Goal: Information Seeking & Learning: Learn about a topic

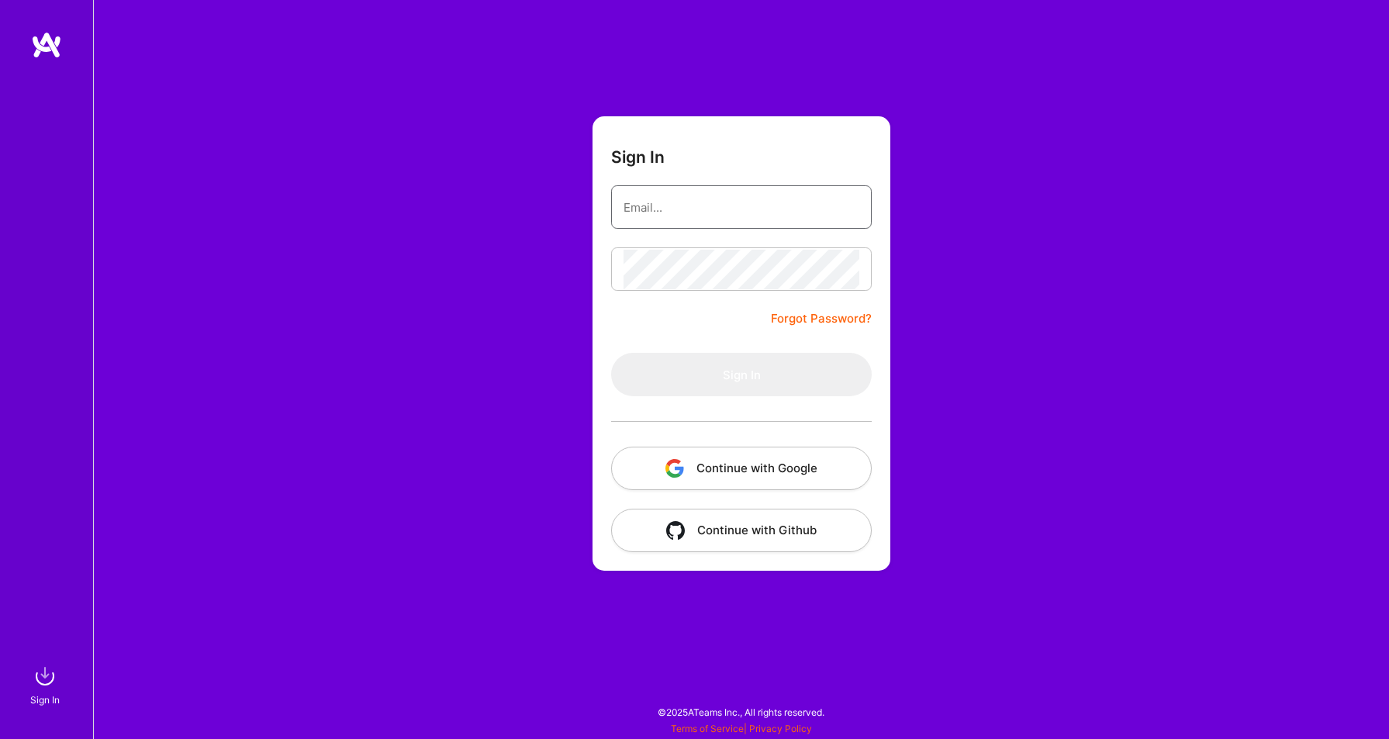
type input "[PERSON_NAME][EMAIL_ADDRESS][PERSON_NAME][DOMAIN_NAME]"
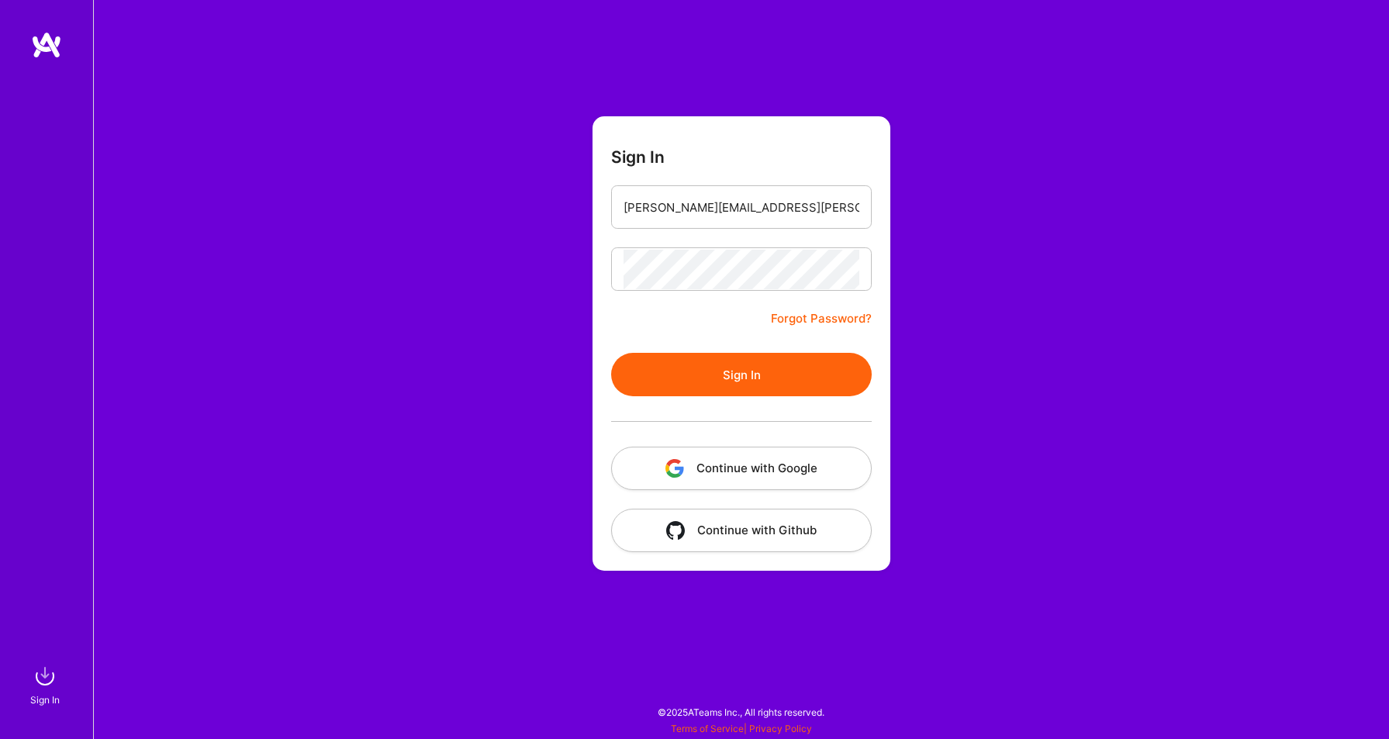
click at [766, 371] on button "Sign In" at bounding box center [741, 374] width 261 height 43
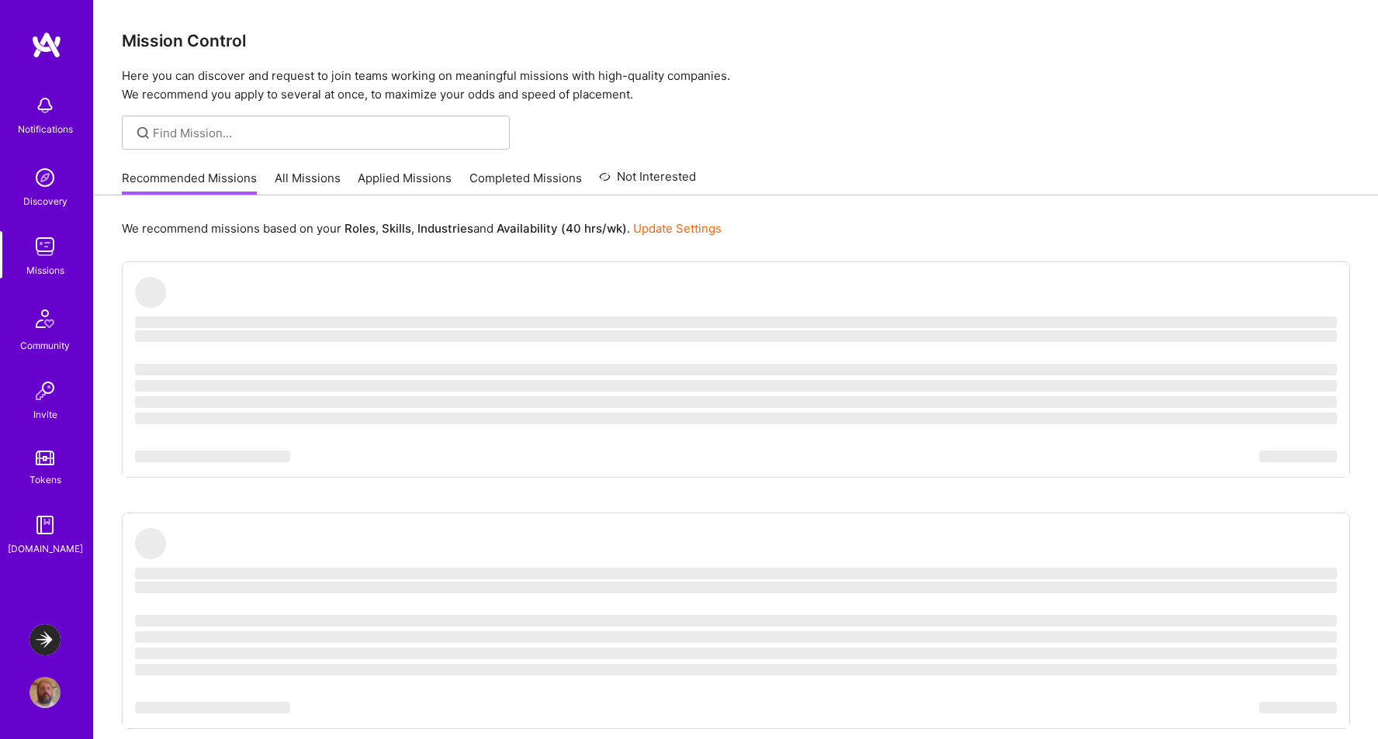
click at [45, 641] on img at bounding box center [44, 639] width 31 height 31
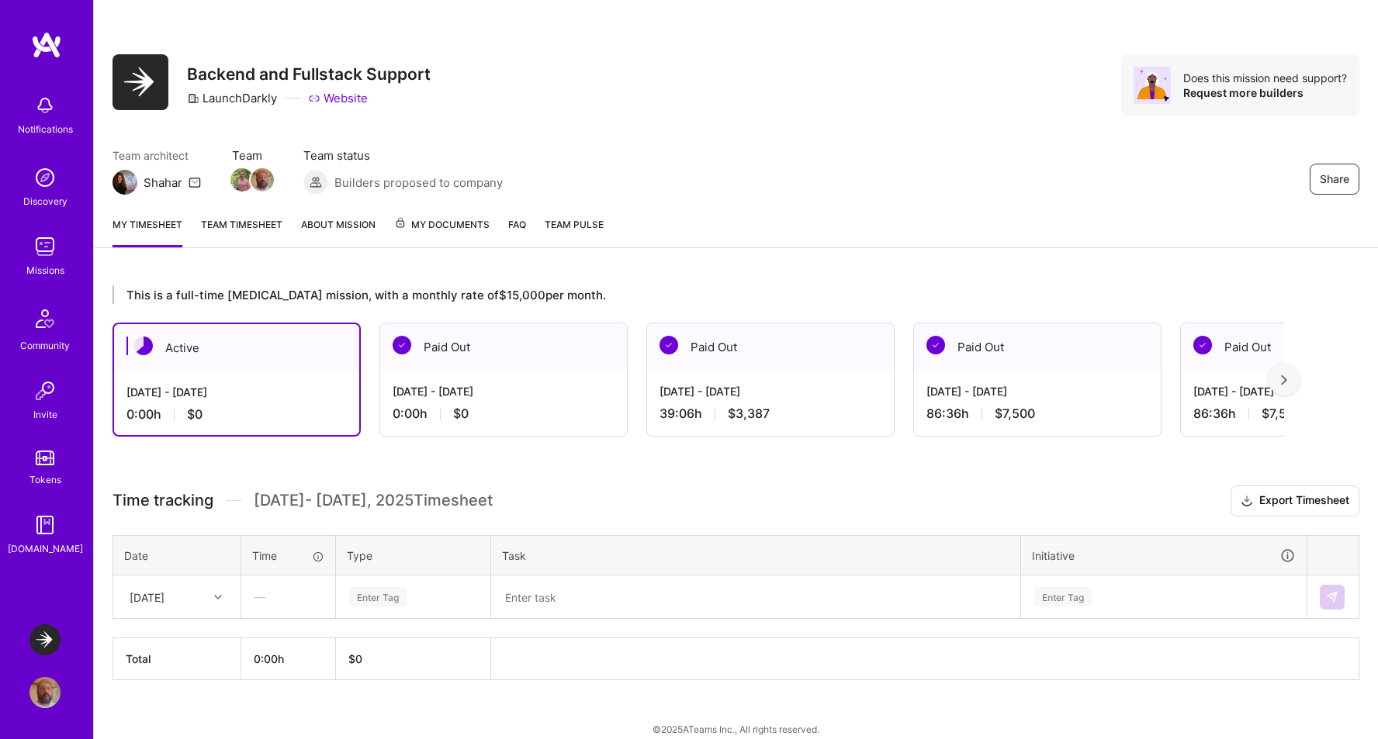
click at [334, 223] on link "About Mission" at bounding box center [338, 231] width 74 height 31
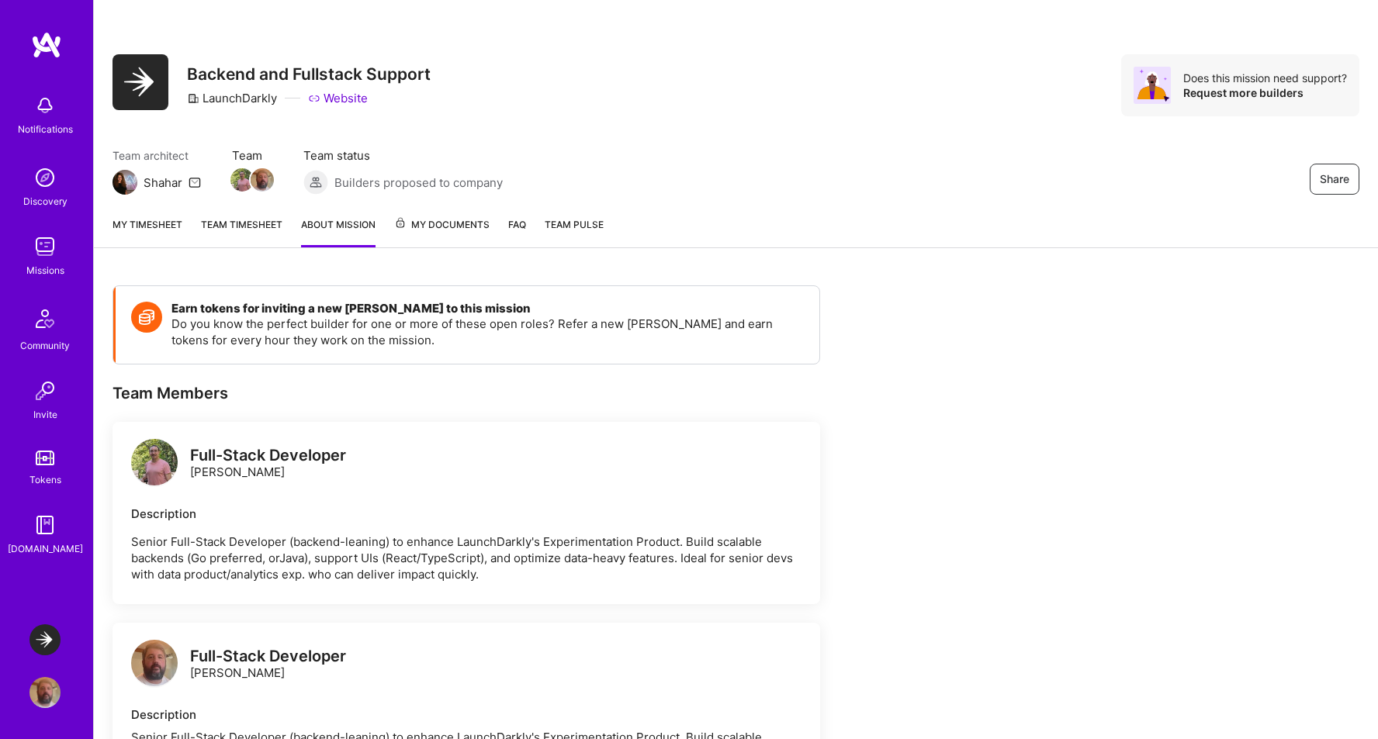
click at [437, 219] on span "My Documents" at bounding box center [441, 224] width 95 height 17
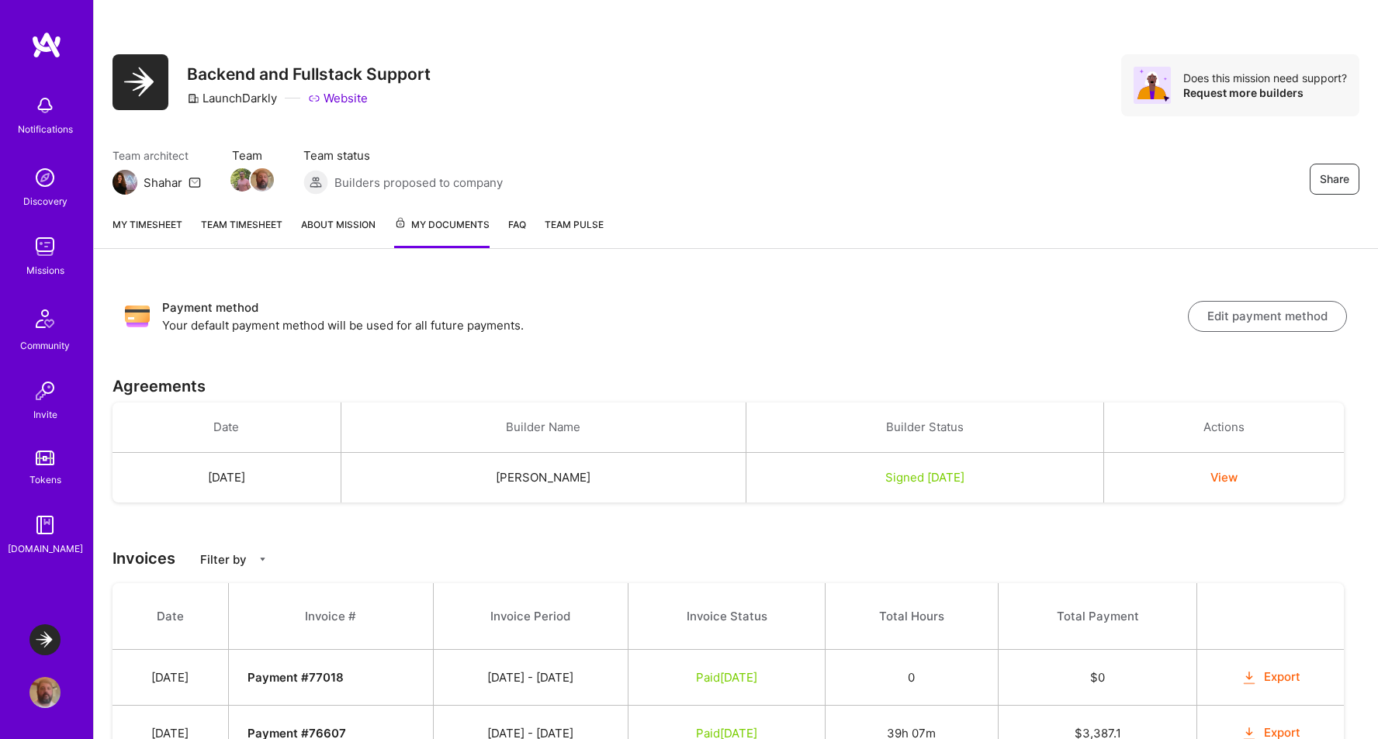
click at [240, 224] on link "Team timesheet" at bounding box center [241, 232] width 81 height 32
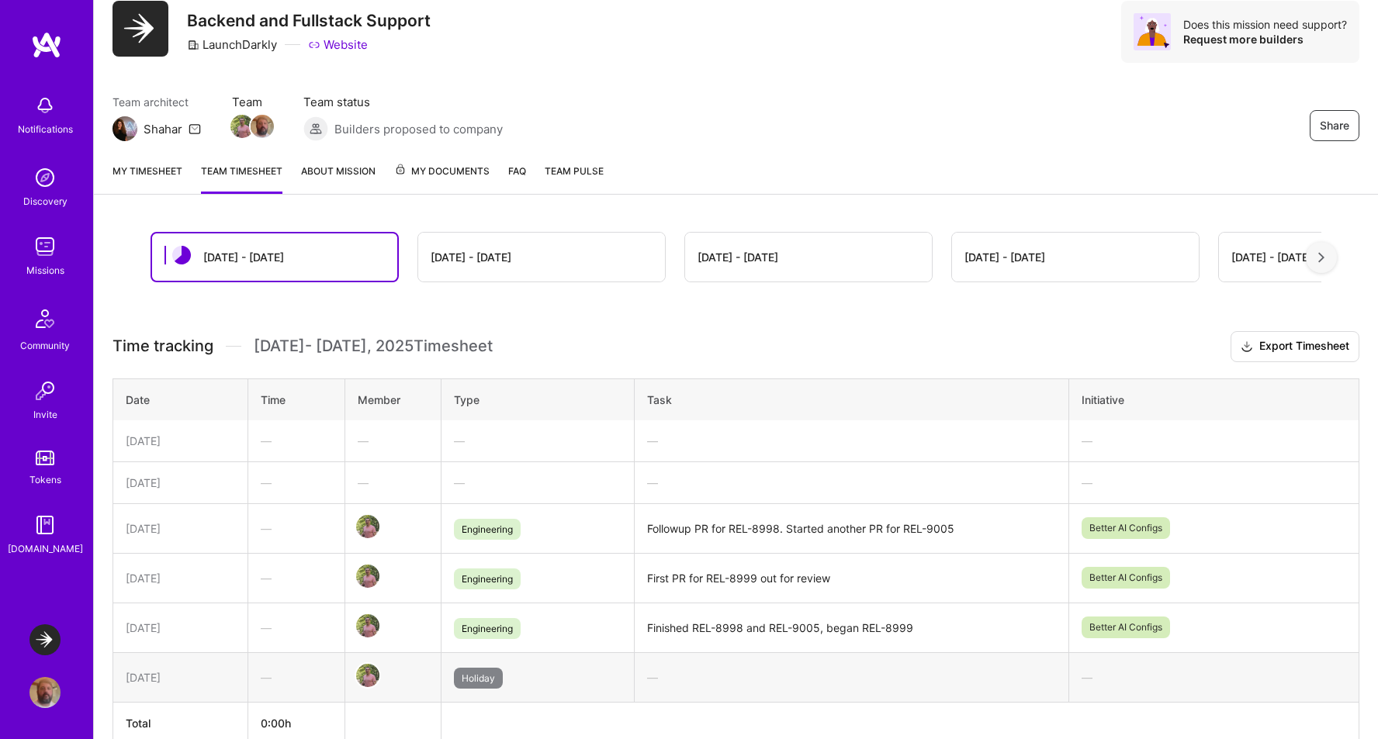
scroll to position [136, 0]
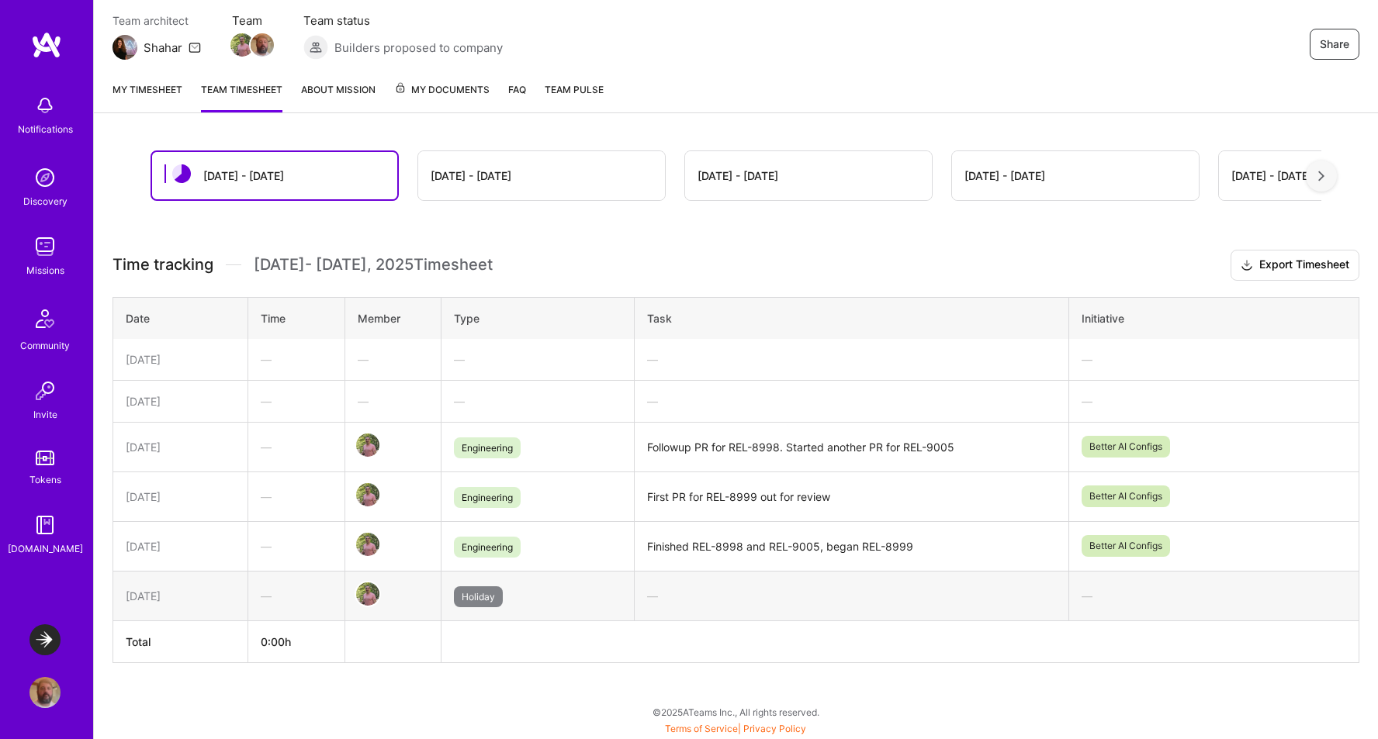
click at [43, 251] on img at bounding box center [44, 246] width 31 height 31
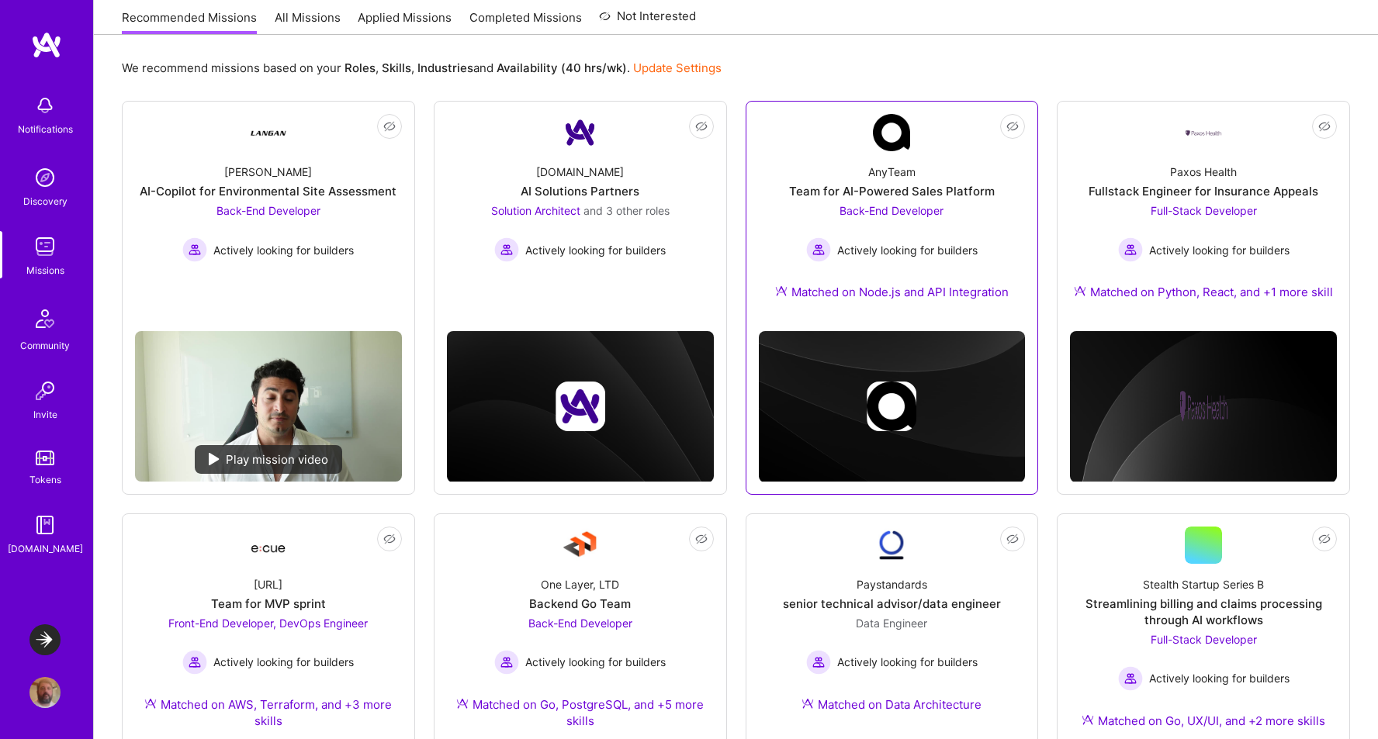
scroll to position [161, 0]
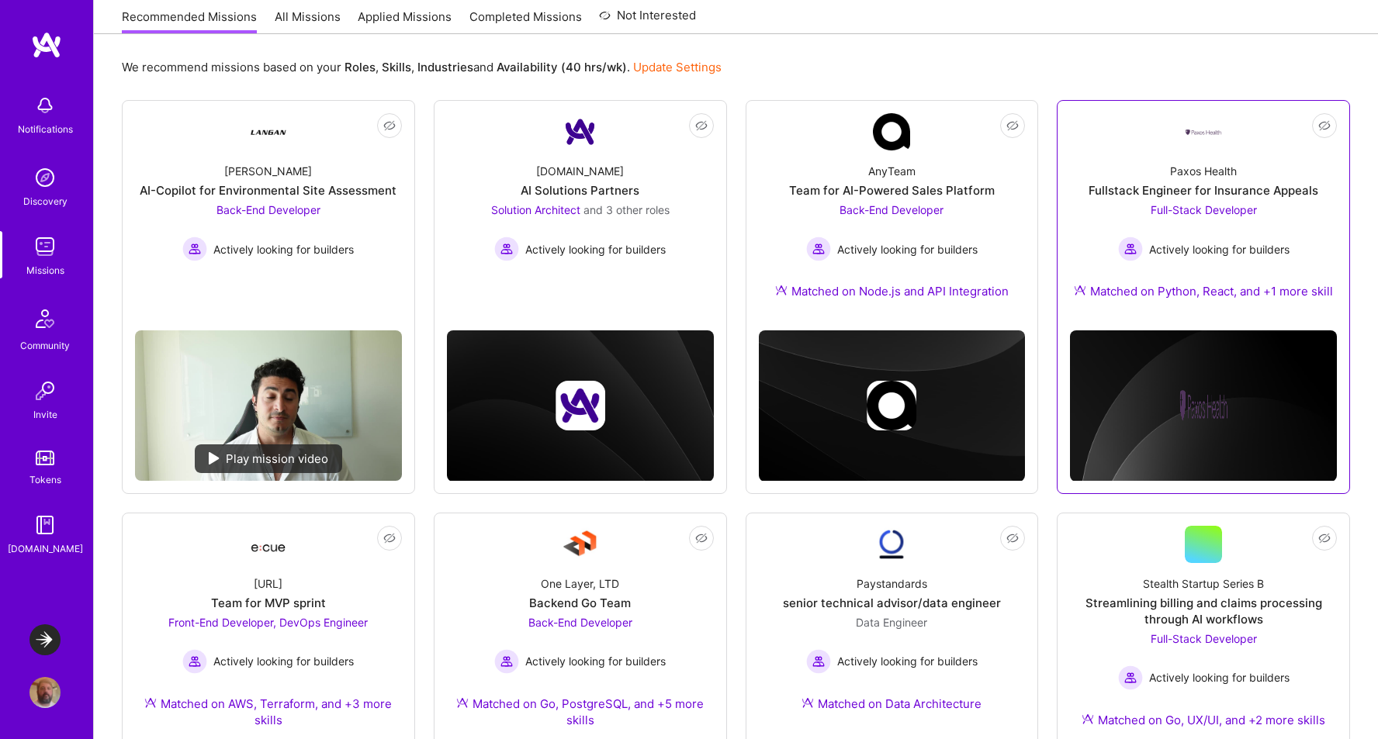
click at [1240, 188] on div "Fullstack Engineer for Insurance Appeals" at bounding box center [1203, 190] width 230 height 16
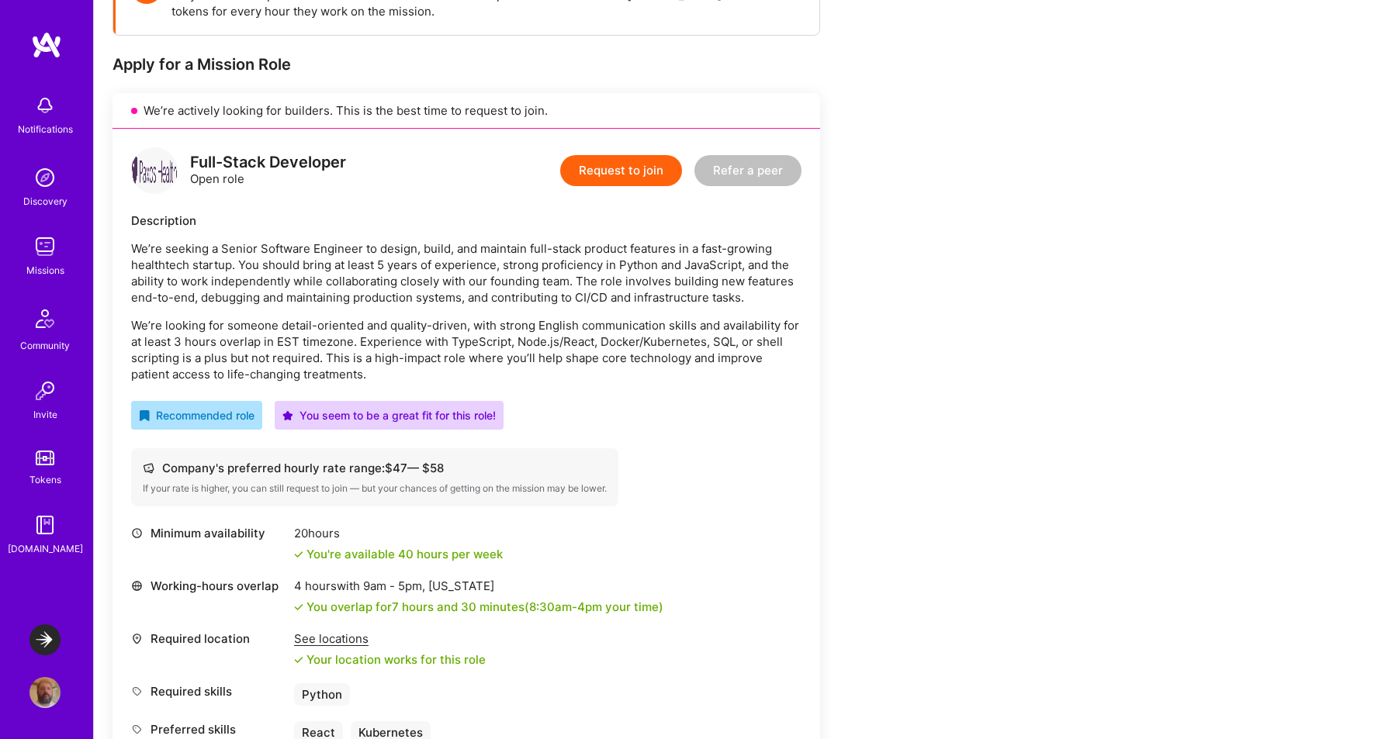
scroll to position [268, 0]
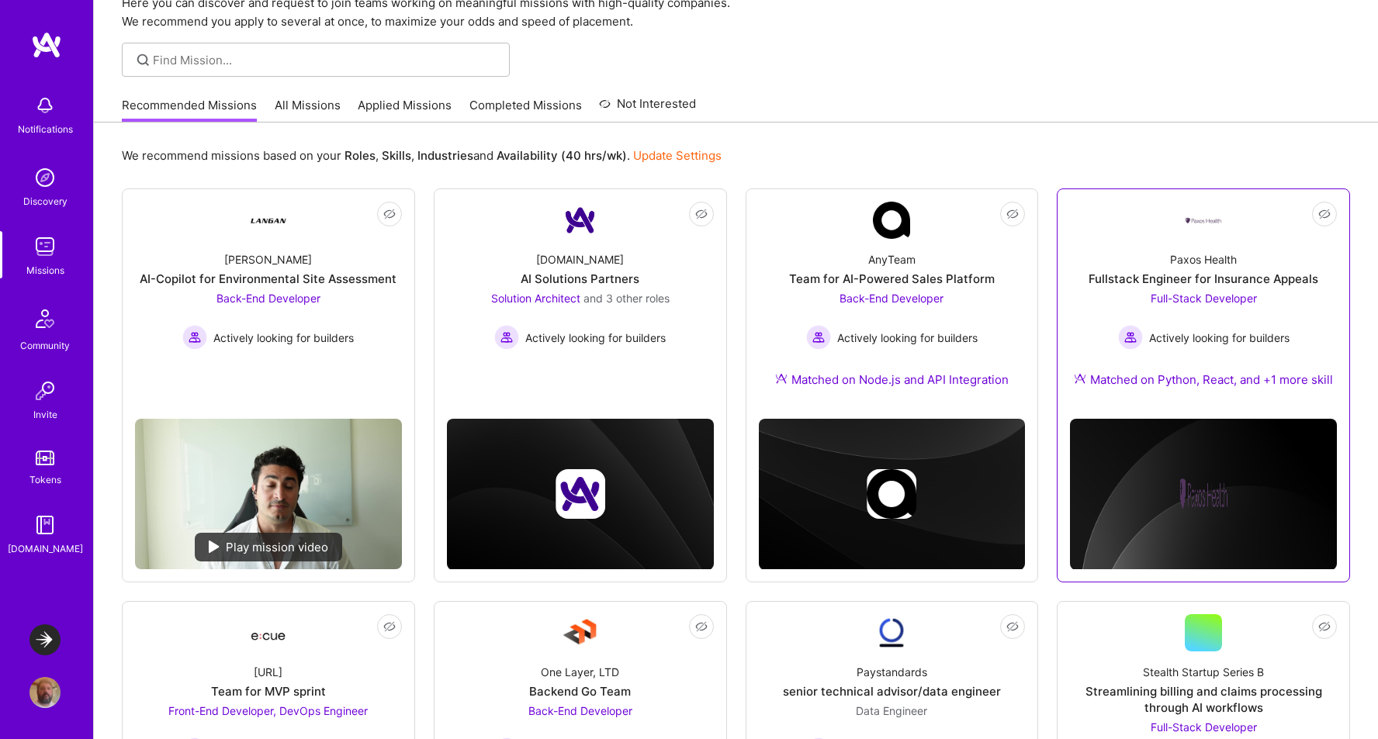
scroll to position [75, 0]
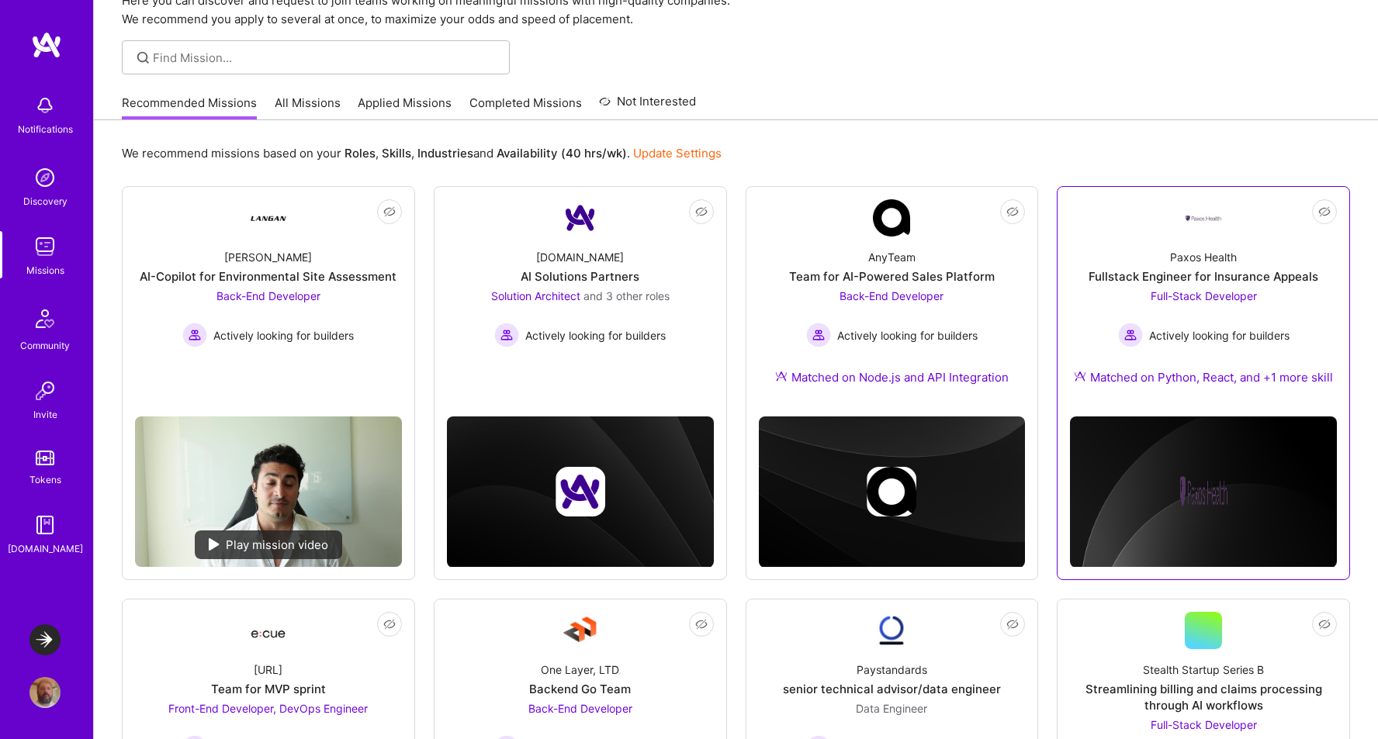
click at [1258, 277] on div "Fullstack Engineer for Insurance Appeals" at bounding box center [1203, 276] width 230 height 16
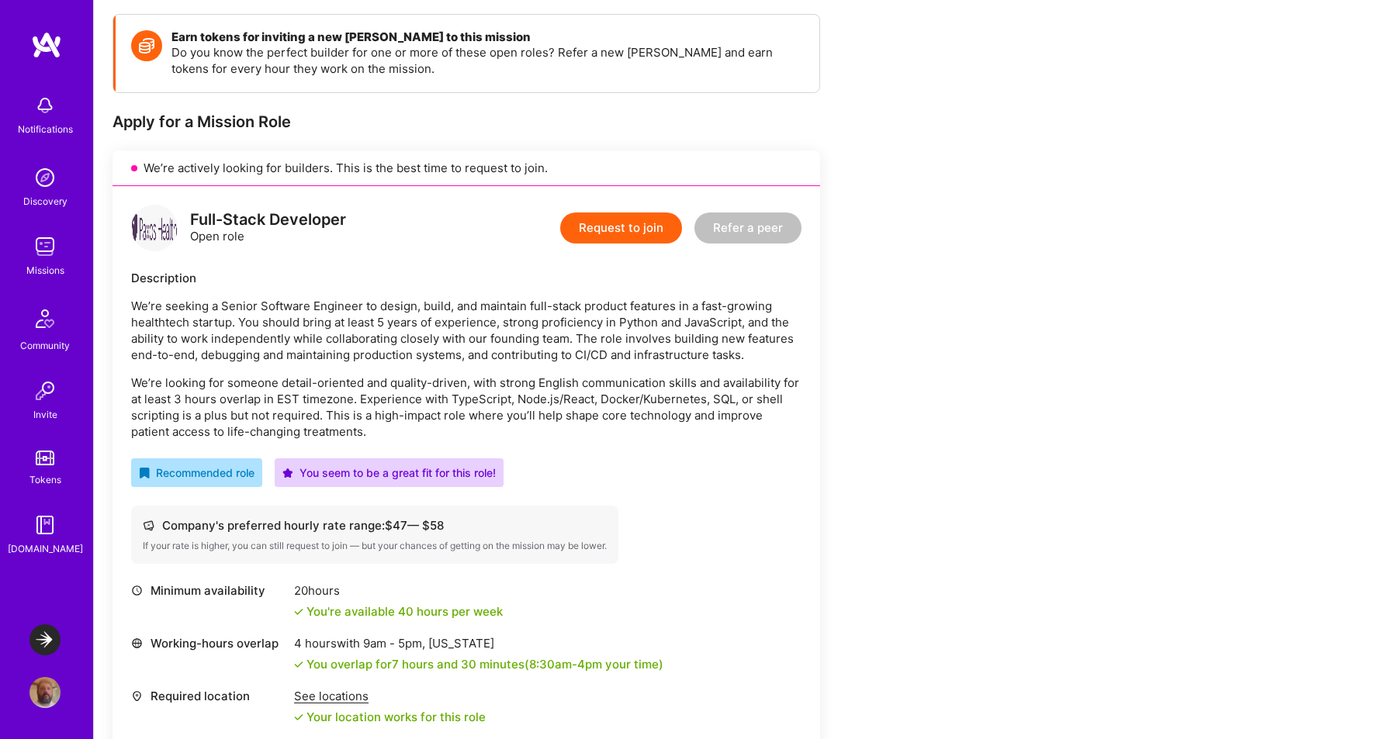
scroll to position [276, 0]
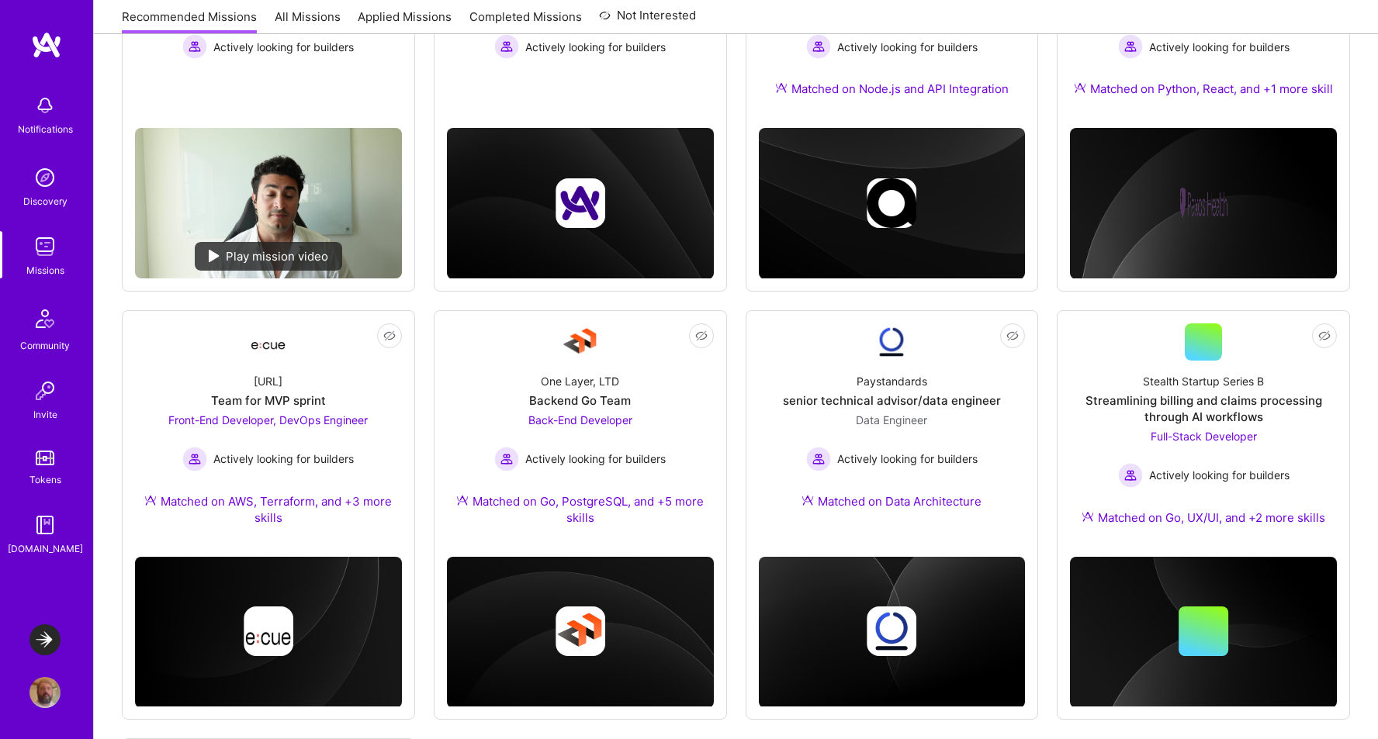
scroll to position [375, 0]
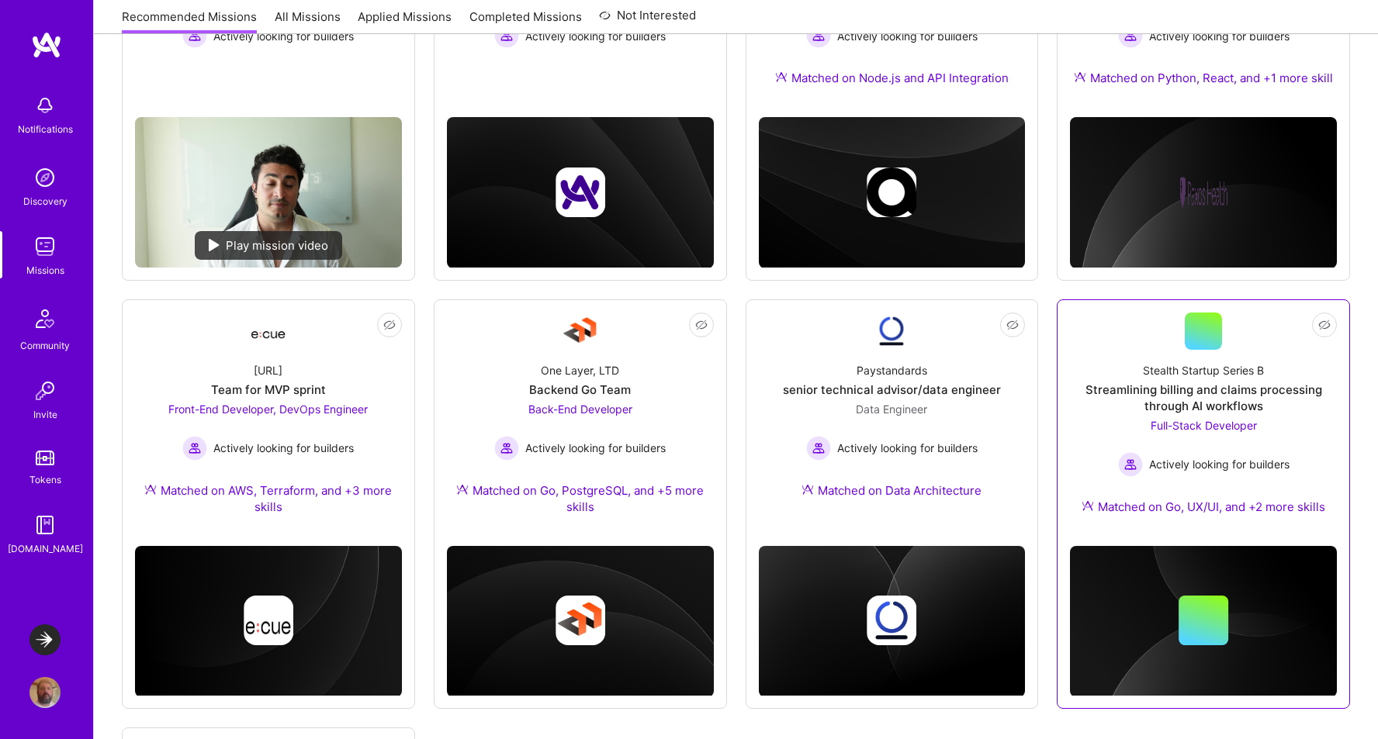
click at [1208, 389] on div "Streamlining billing and claims processing through AI workflows" at bounding box center [1203, 398] width 267 height 33
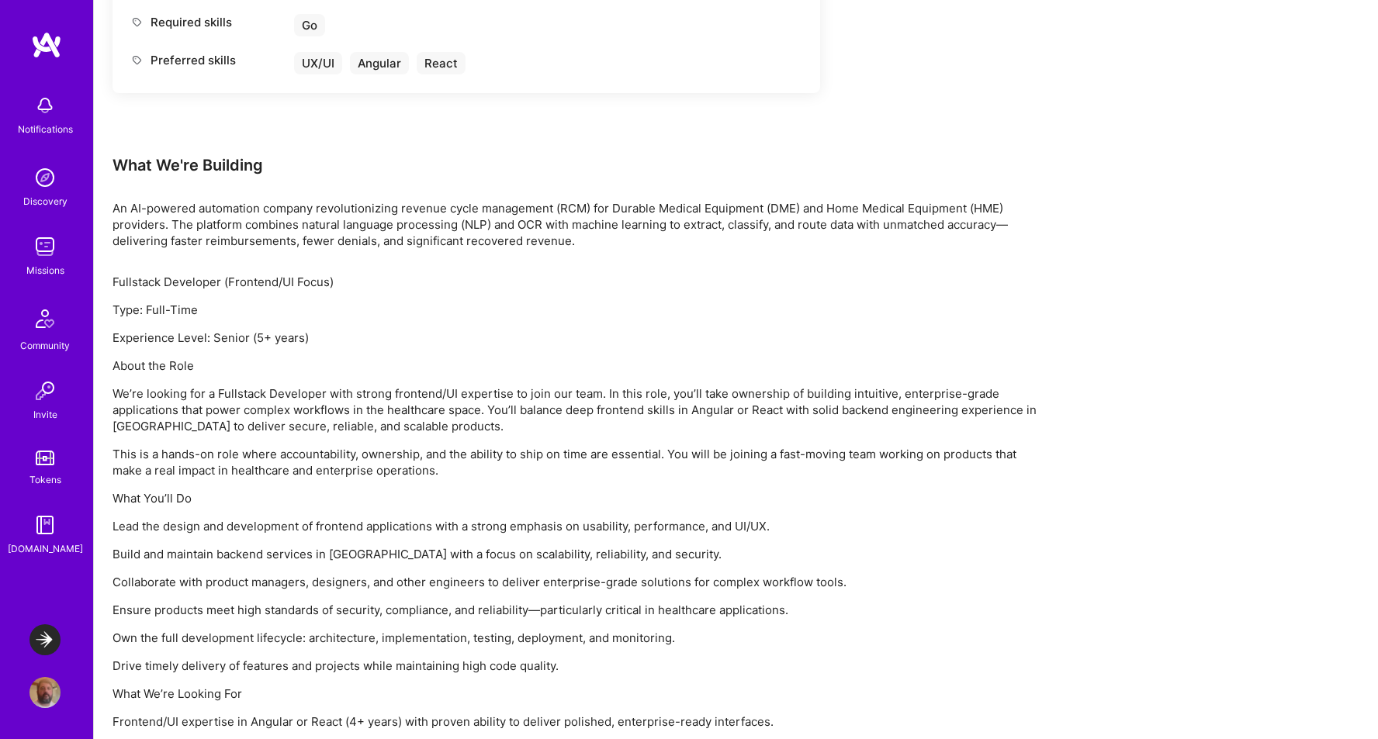
scroll to position [898, 0]
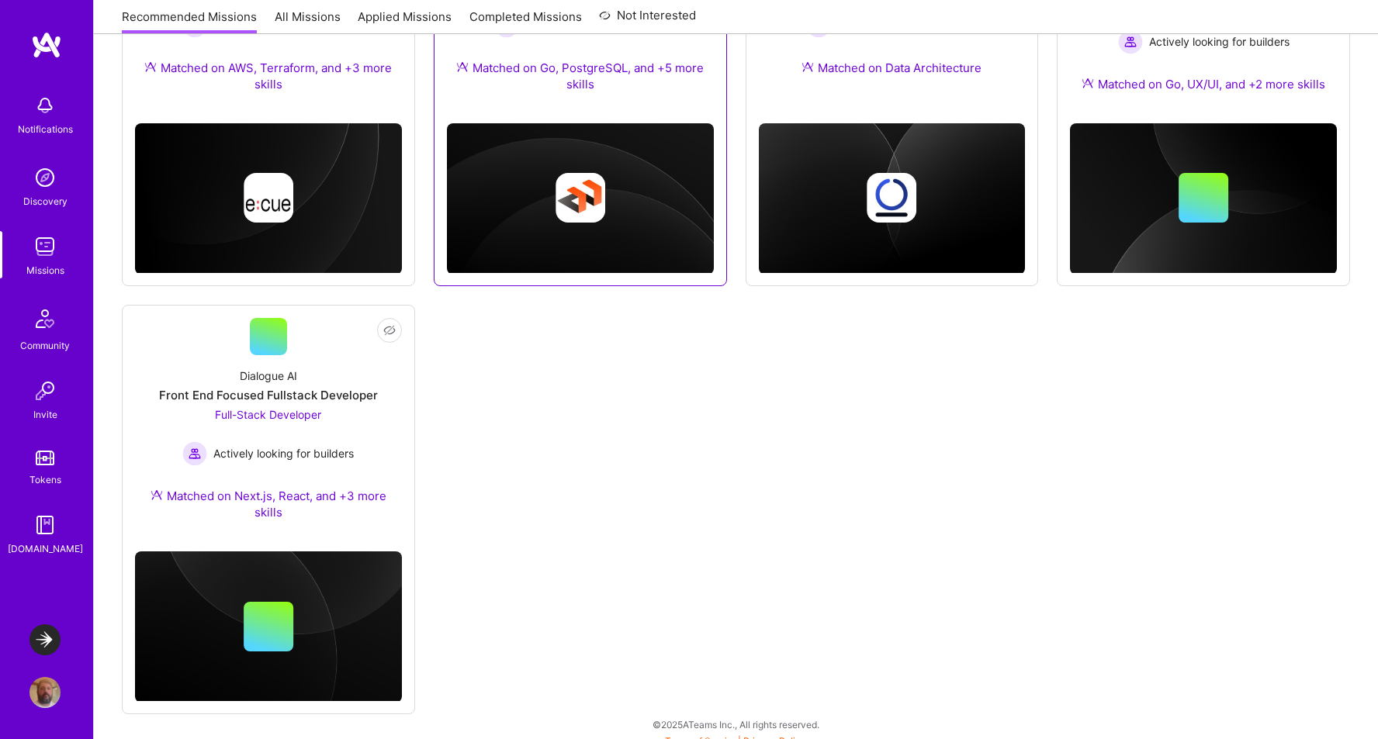
scroll to position [810, 0]
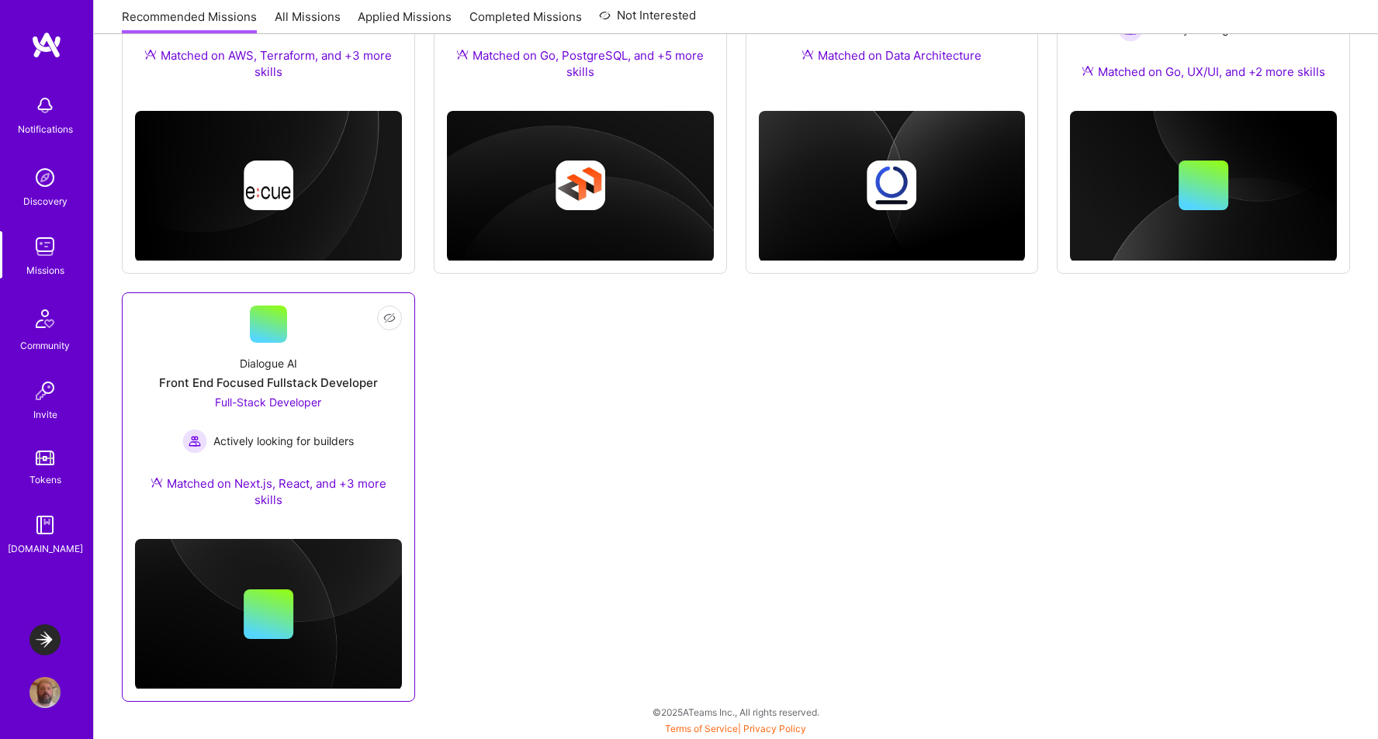
click at [348, 380] on div "Front End Focused Fullstack Developer" at bounding box center [268, 383] width 219 height 16
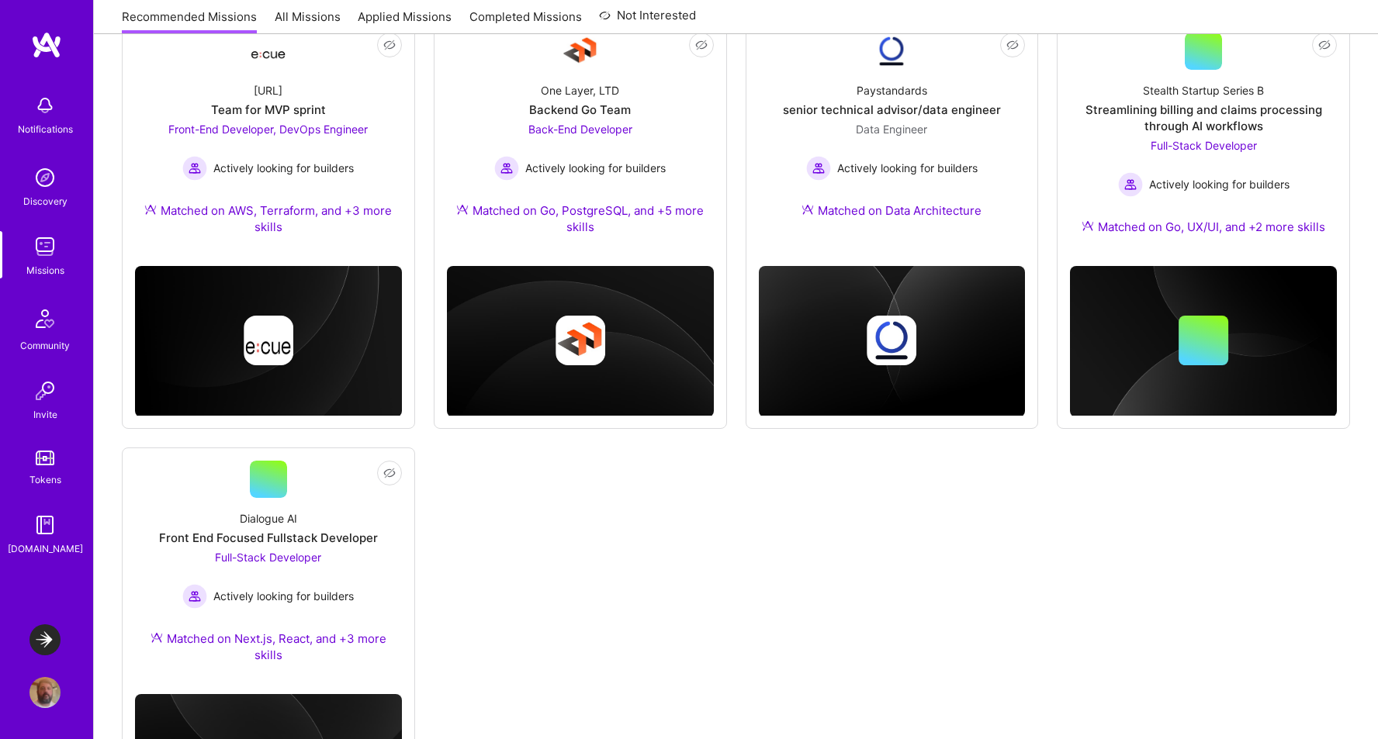
scroll to position [637, 0]
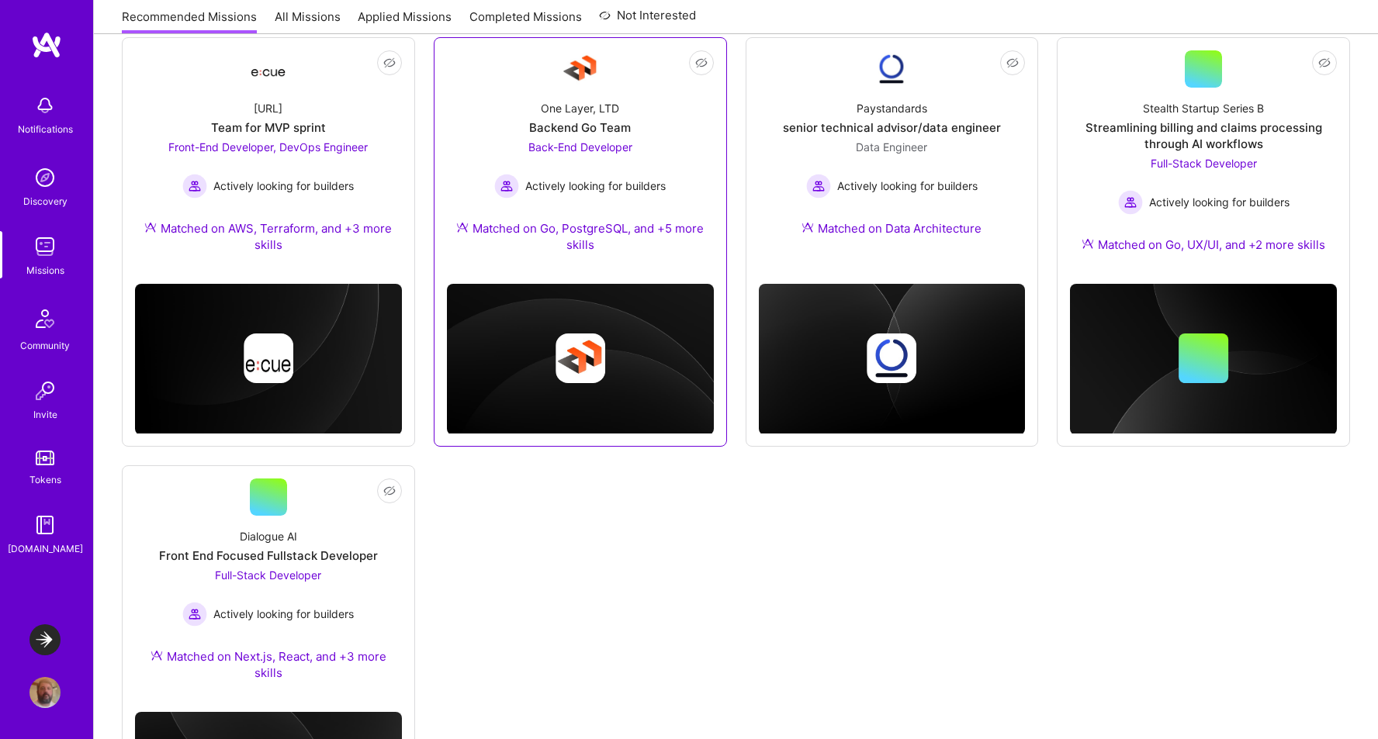
click at [569, 133] on div "Backend Go Team" at bounding box center [580, 127] width 102 height 16
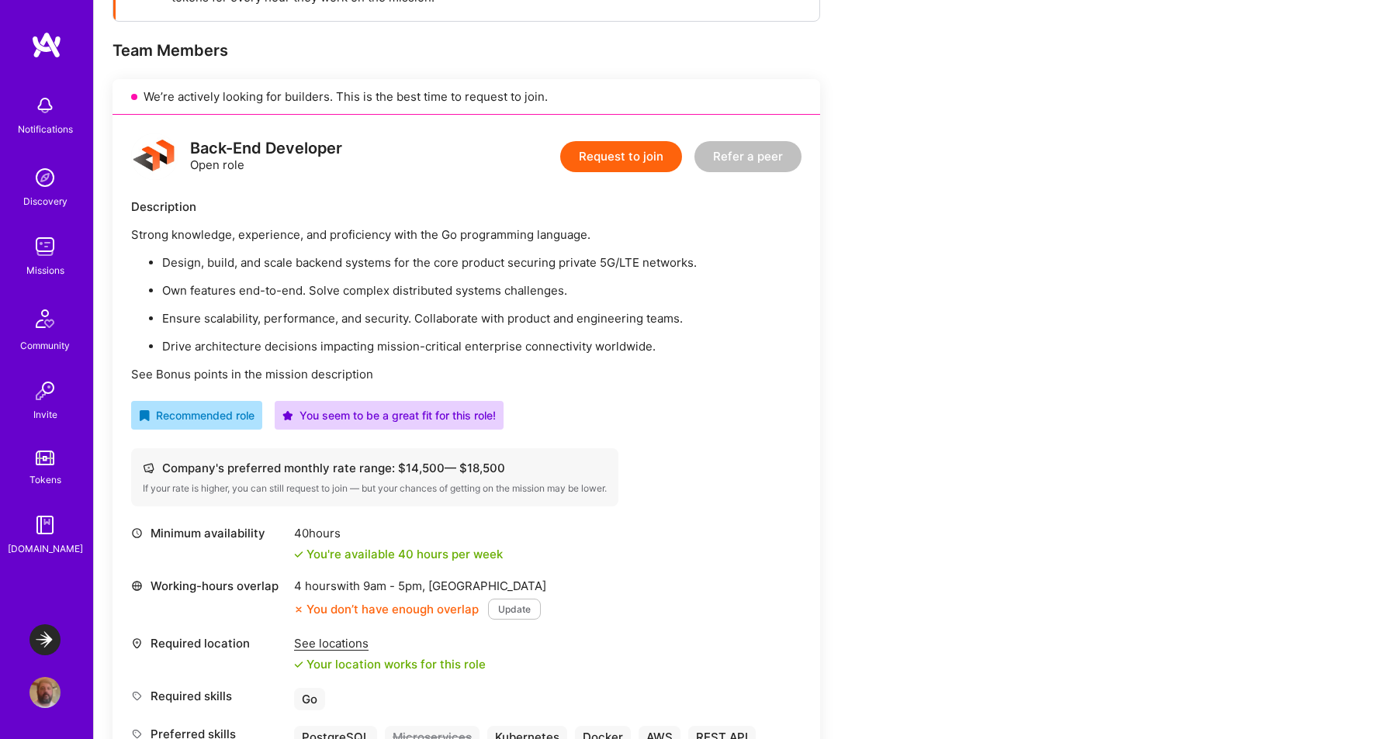
scroll to position [301, 0]
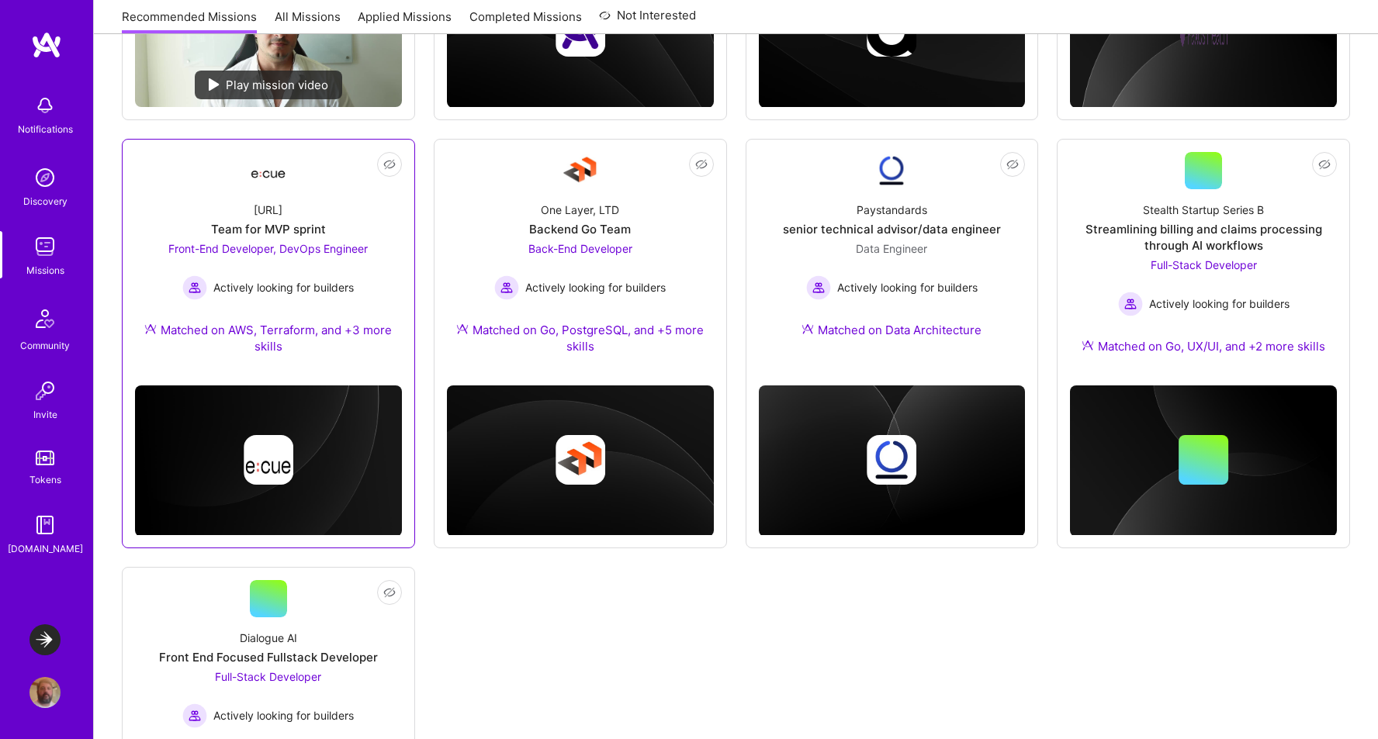
scroll to position [525, 0]
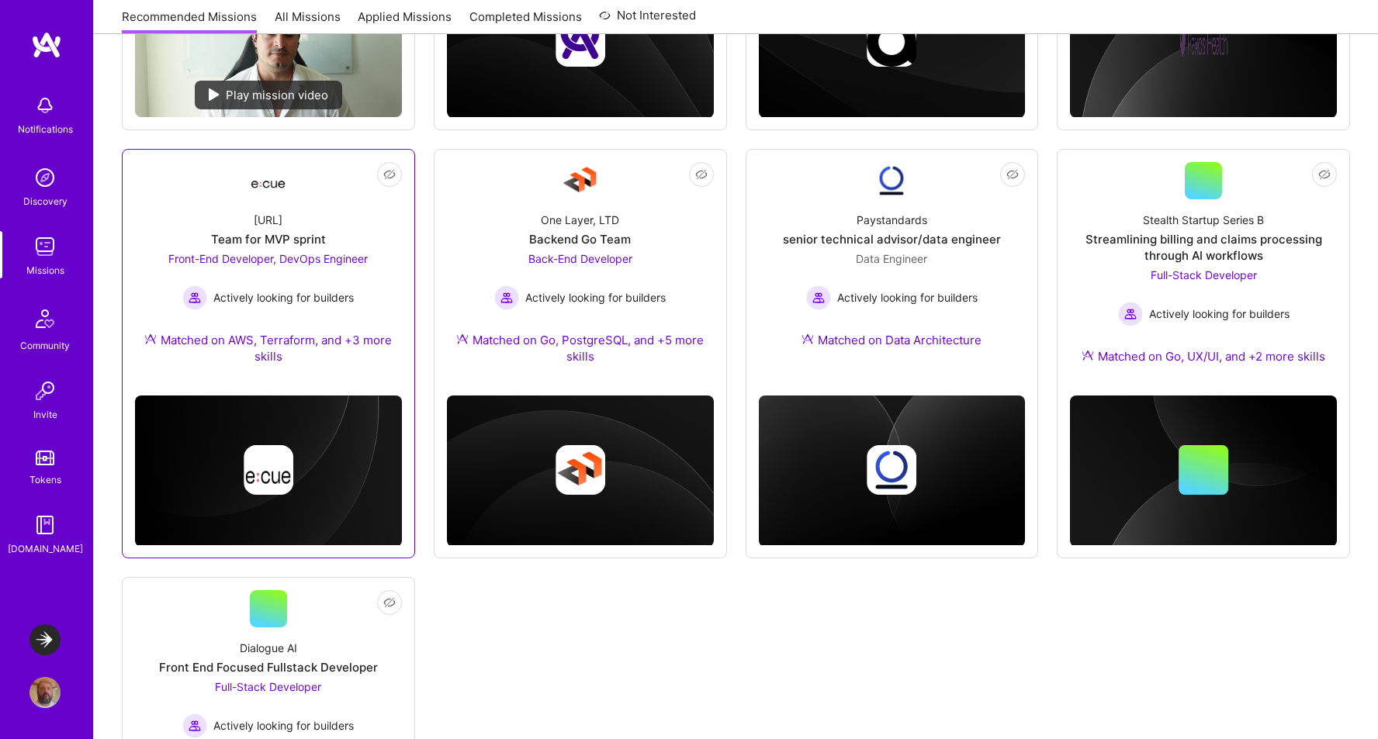
click at [290, 234] on div "Team for MVP sprint" at bounding box center [268, 239] width 115 height 16
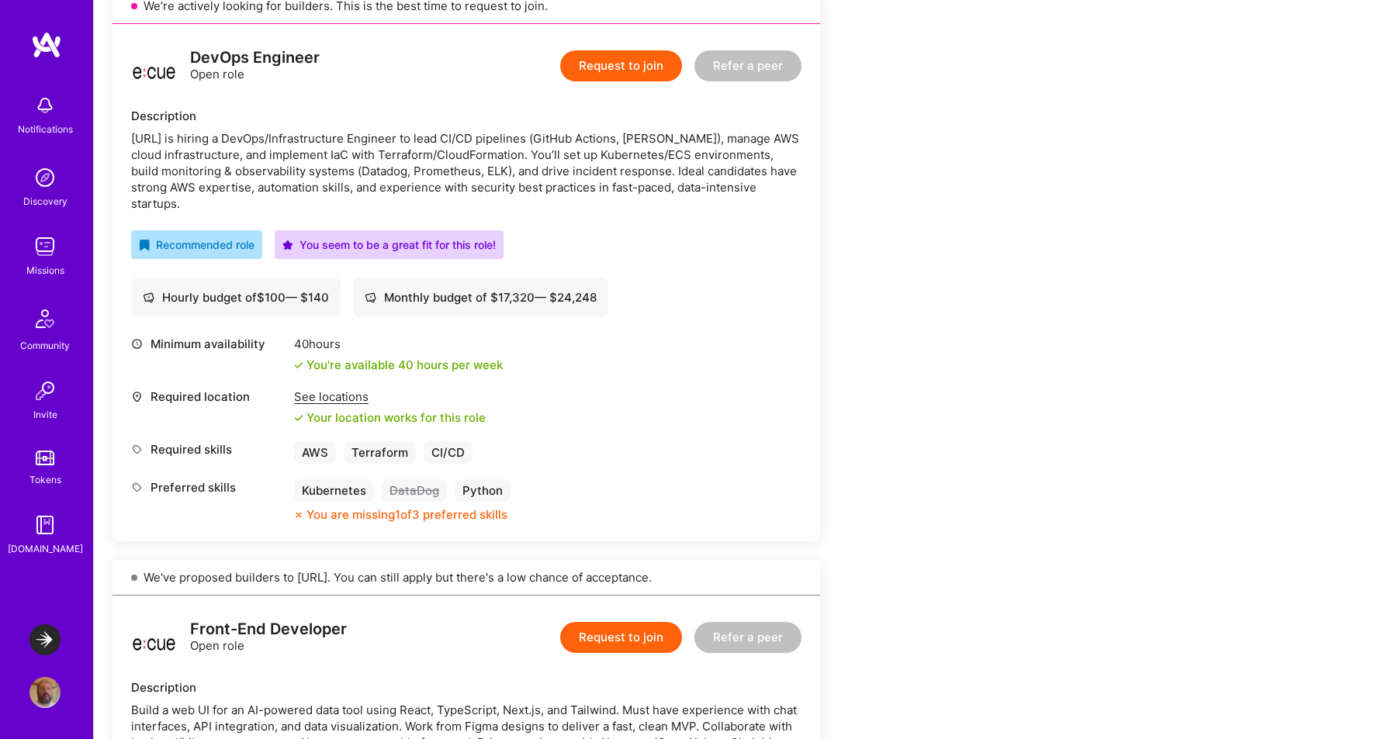
scroll to position [375, 0]
